Goal: Task Accomplishment & Management: Use online tool/utility

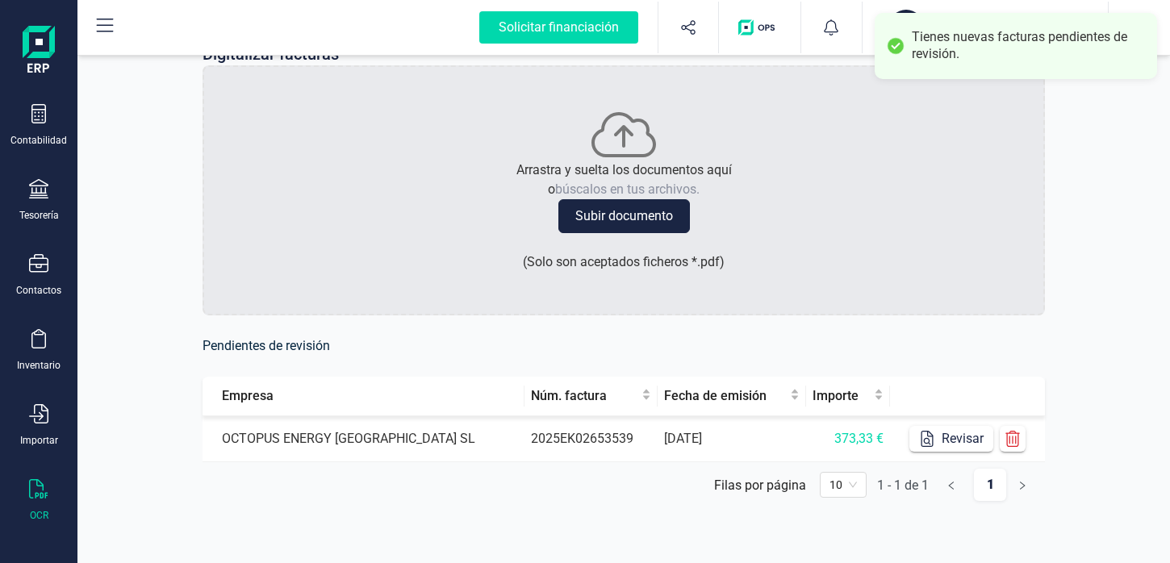
scroll to position [50, 0]
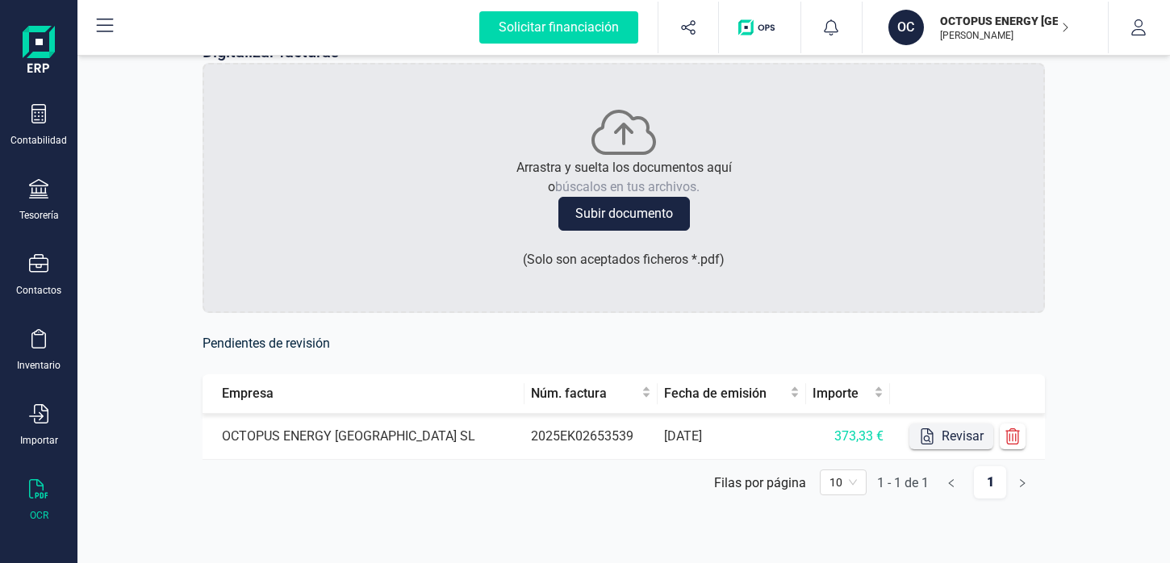
click at [944, 438] on button "Revisar" at bounding box center [952, 437] width 84 height 26
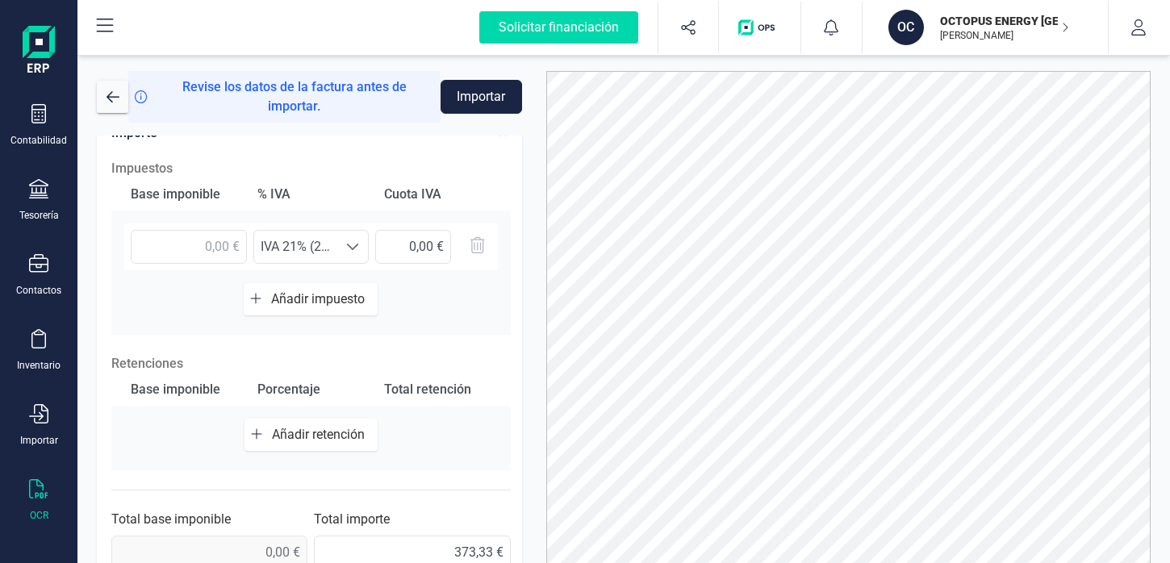
scroll to position [90, 0]
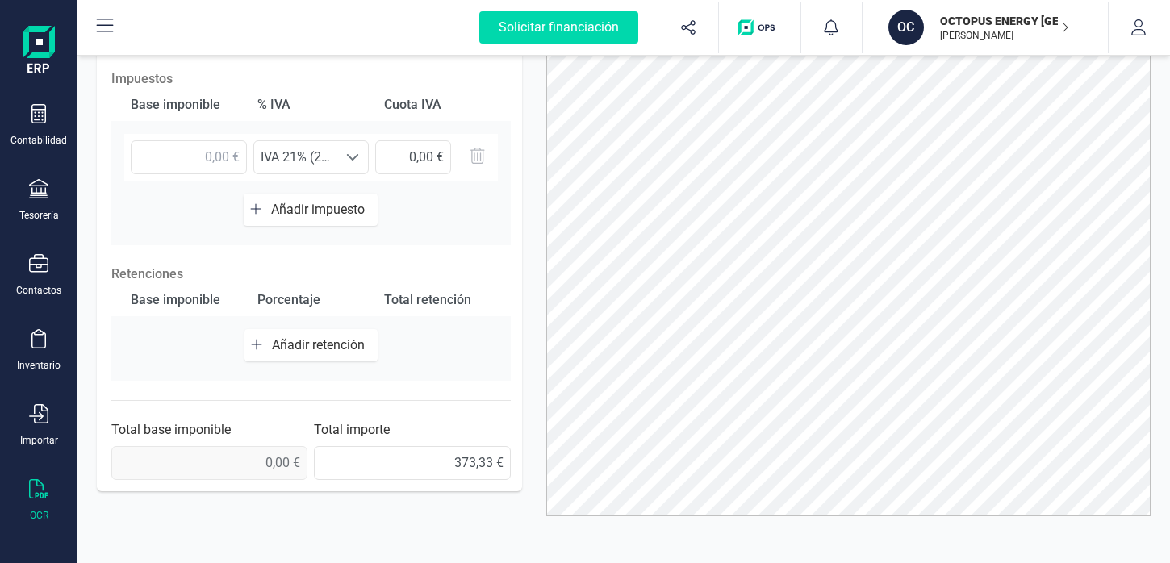
click at [274, 457] on span "0,00 €" at bounding box center [209, 463] width 196 height 34
click at [274, 446] on span "0,00 €" at bounding box center [209, 463] width 196 height 34
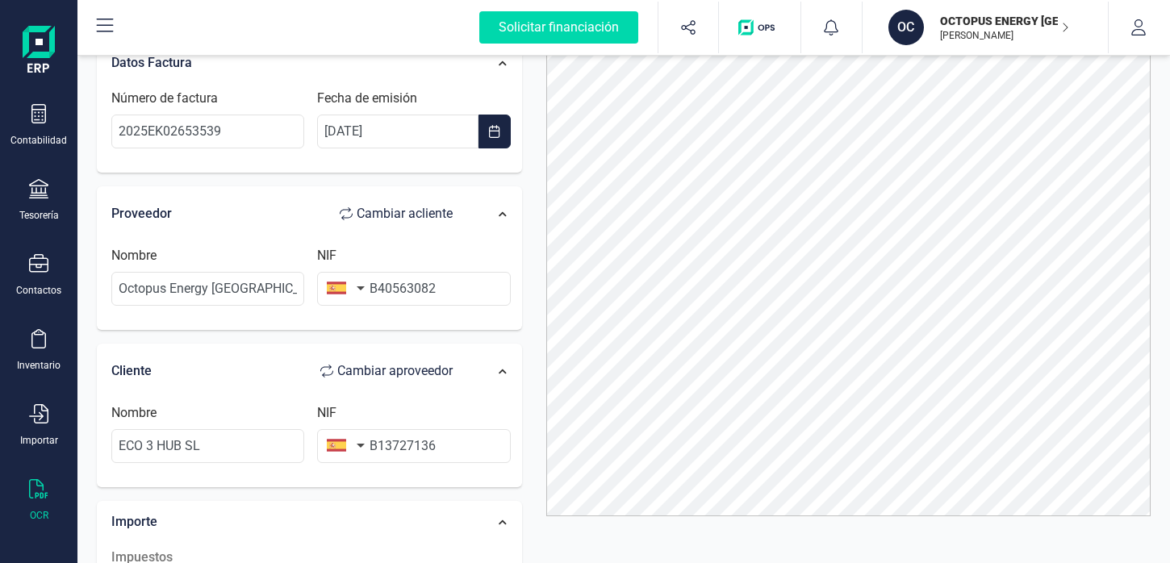
scroll to position [0, 0]
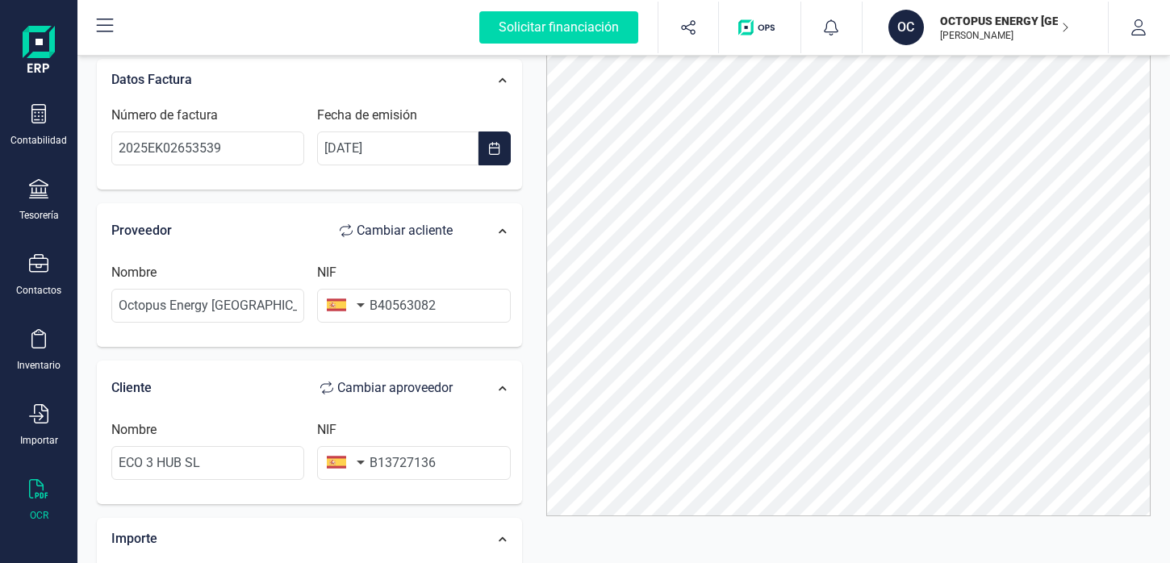
click at [480, 412] on div "Nombre ECO 3 HUB SL NIF B13727136" at bounding box center [311, 456] width 416 height 89
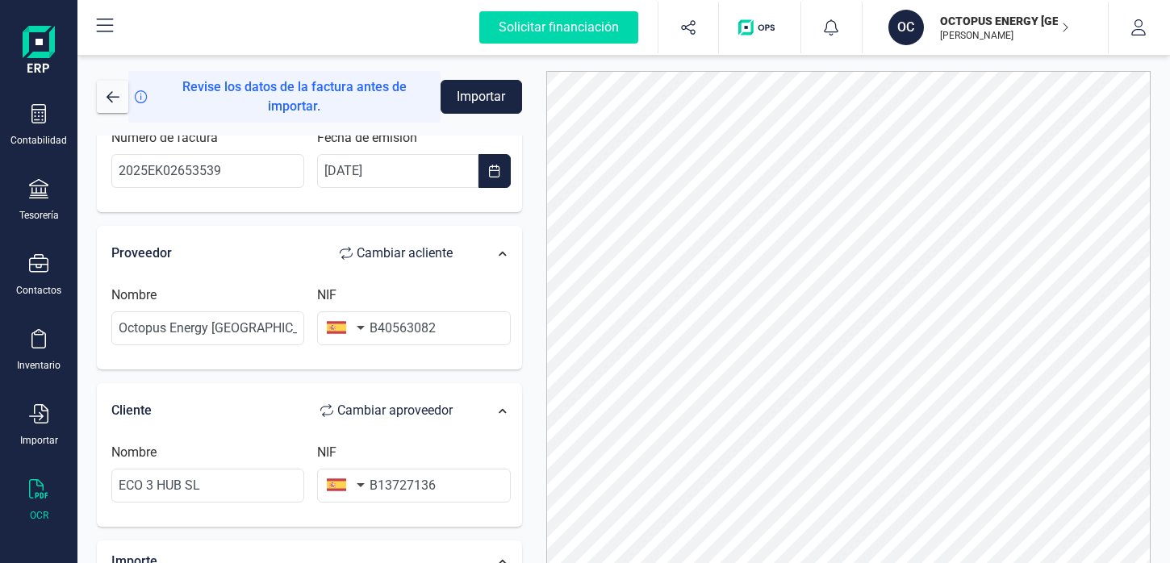
scroll to position [261, 0]
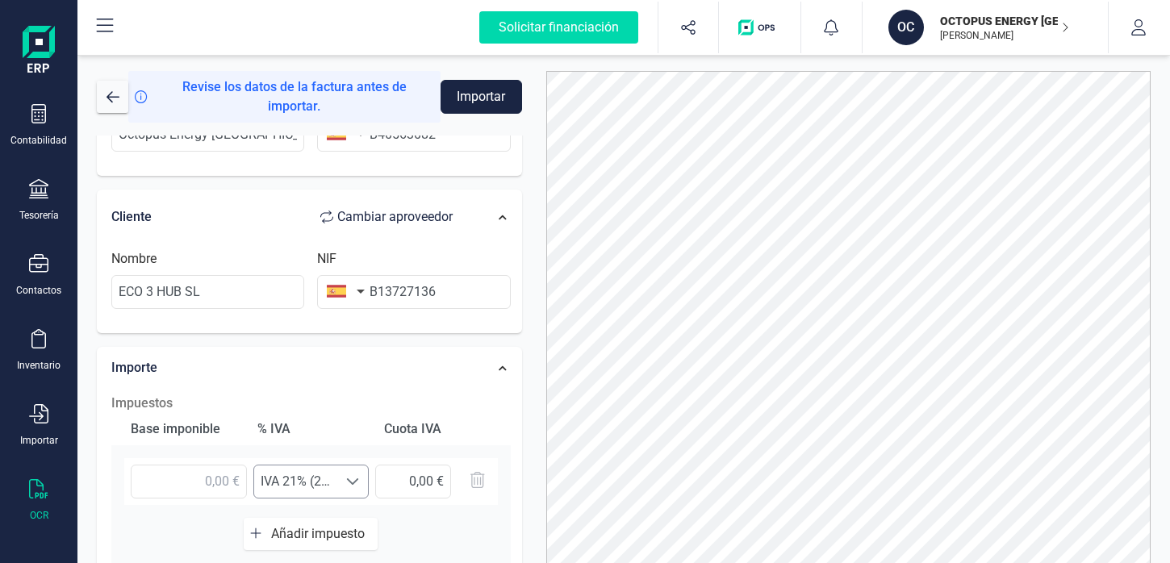
click at [349, 475] on span at bounding box center [352, 481] width 13 height 13
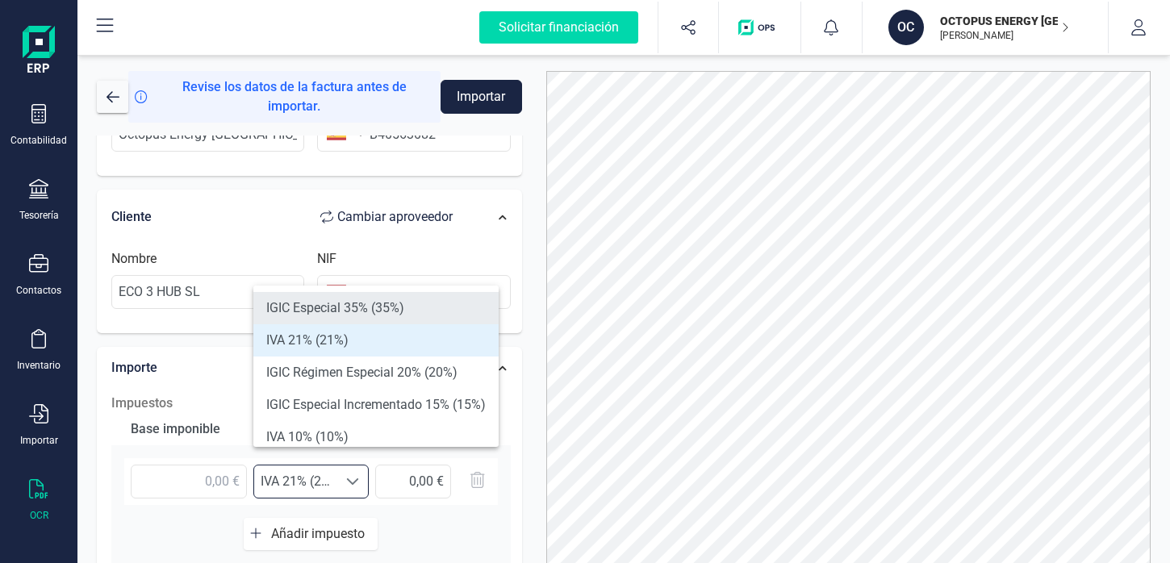
click at [356, 307] on li "IGIC Especial 35% (35%)" at bounding box center [375, 308] width 245 height 32
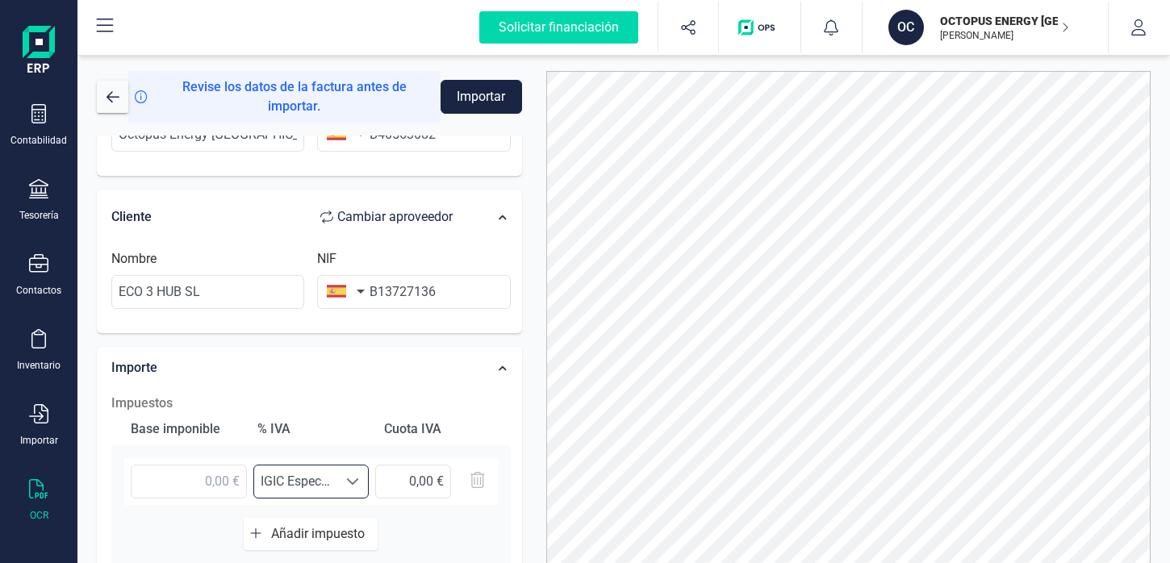
click at [350, 475] on span at bounding box center [352, 481] width 13 height 13
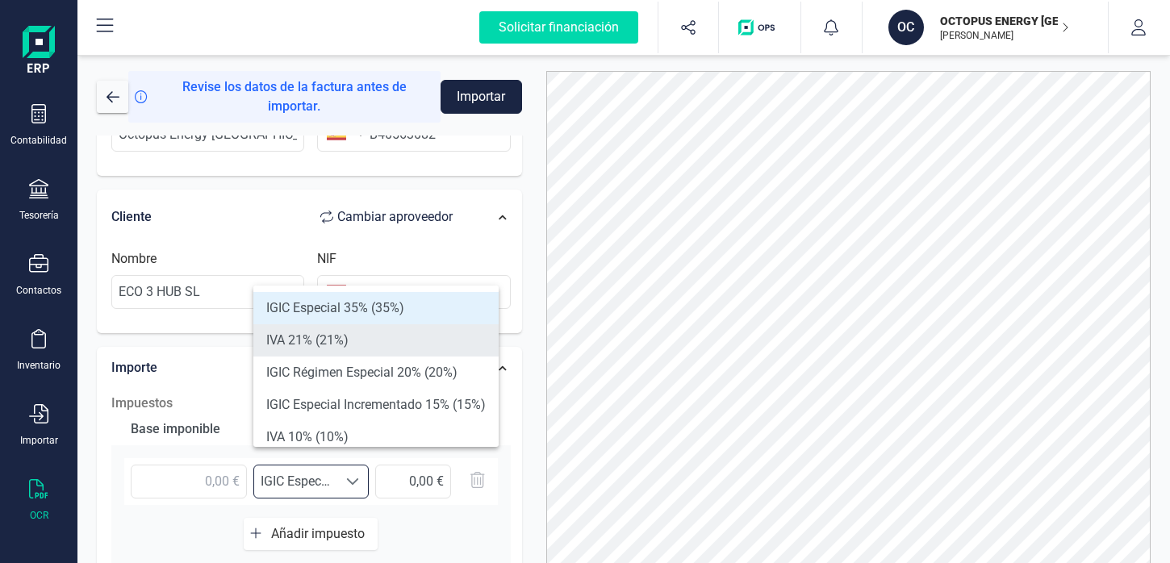
click at [333, 334] on li "IVA 21% (21%)" at bounding box center [375, 340] width 245 height 32
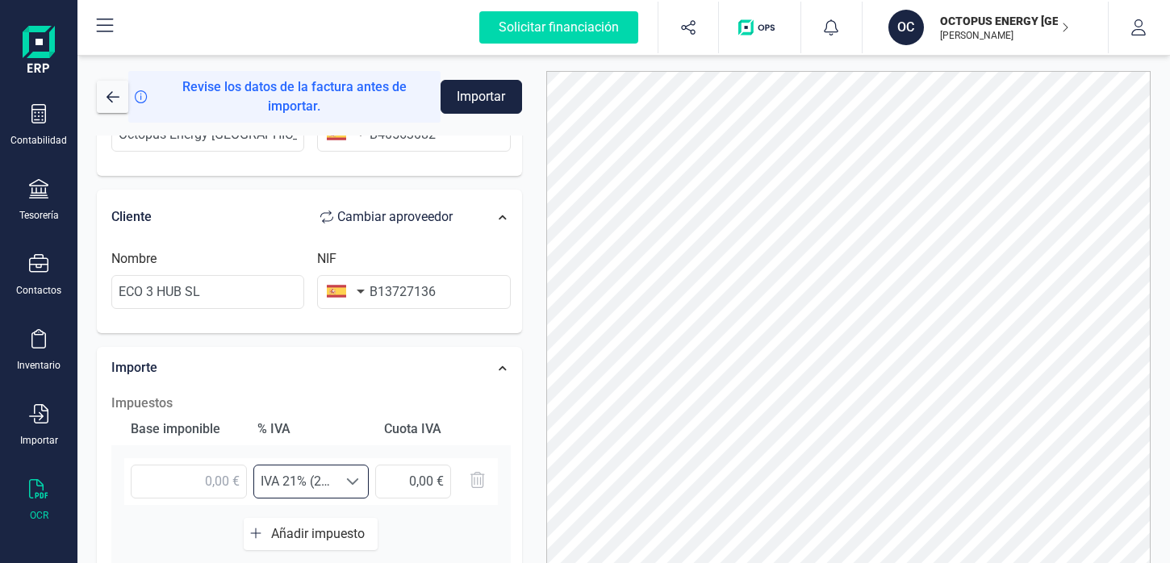
scroll to position [496, 0]
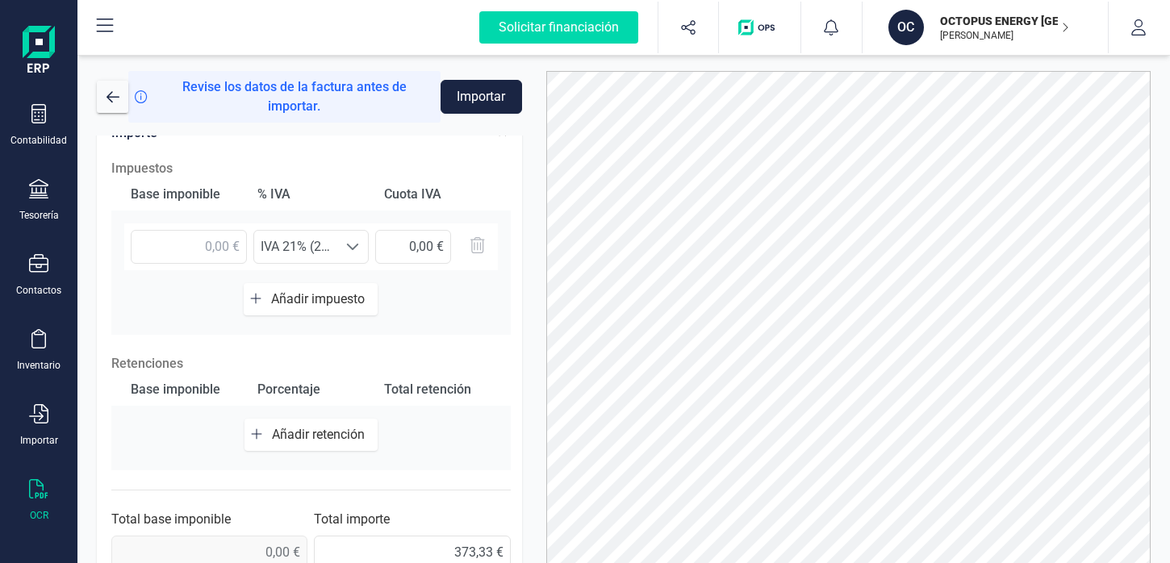
click at [253, 536] on span "0,00 €" at bounding box center [209, 553] width 196 height 34
click at [275, 536] on span "0,00 €" at bounding box center [209, 553] width 196 height 34
click at [413, 230] on input "text" at bounding box center [413, 247] width 76 height 34
click at [220, 232] on input "text" at bounding box center [189, 247] width 116 height 34
type input "7,00 €"
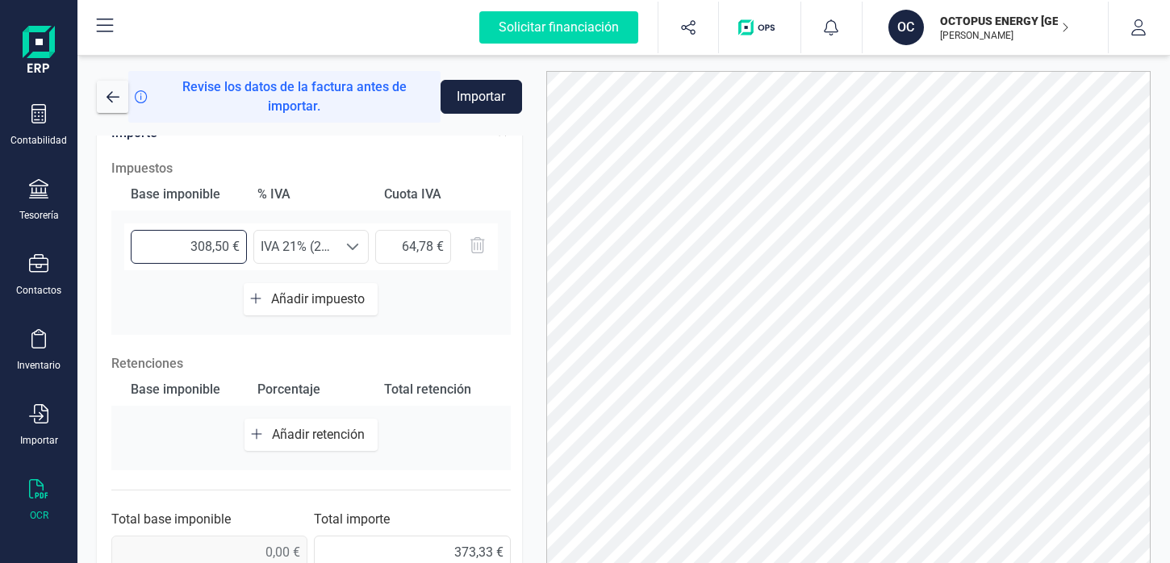
type input "308,54 €"
click at [154, 274] on div "Base imponible % [PERSON_NAME] [PERSON_NAME] 308,54 € Seleccione un % IVA 21% (…" at bounding box center [311, 256] width 400 height 157
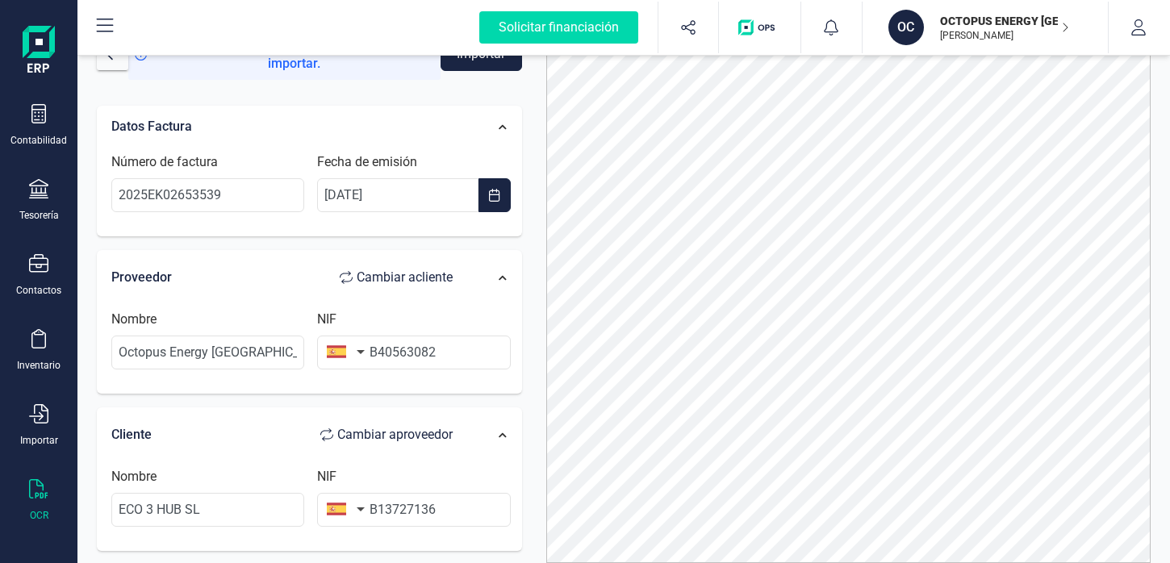
scroll to position [0, 0]
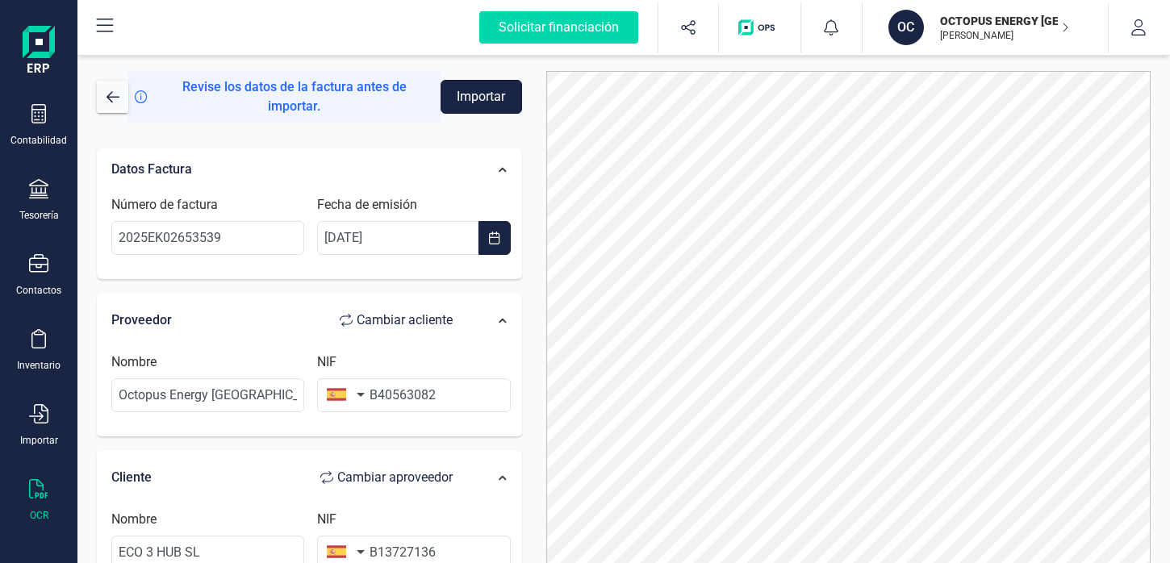
click at [491, 89] on button "Importar" at bounding box center [482, 97] width 82 height 34
